Goal: Find specific page/section

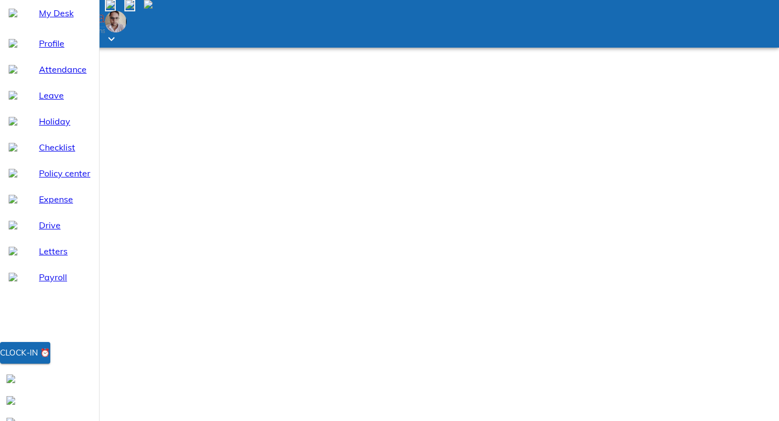
type input "v"
type input "ba;"
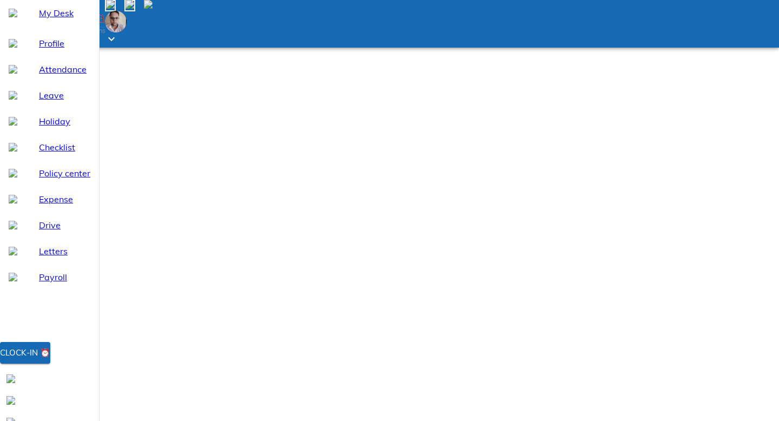
type input "ram"
